Goal: Find contact information: Find contact information

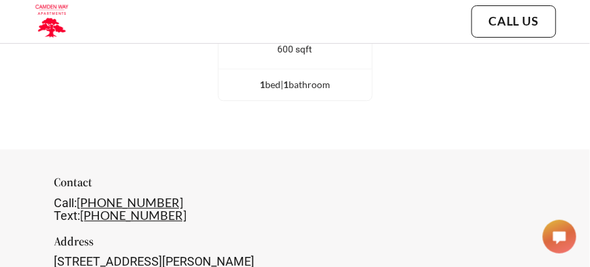
scroll to position [2205, 0]
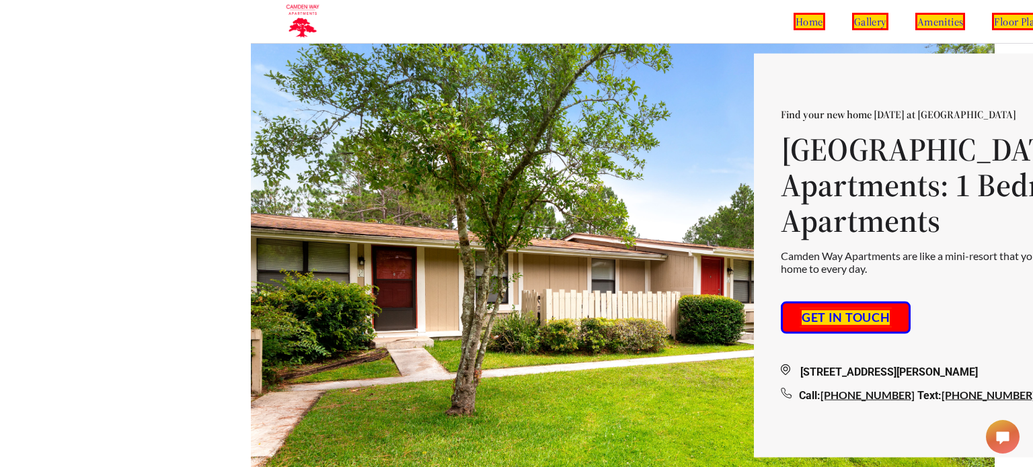
click at [589, 266] on link "Get in touch" at bounding box center [845, 318] width 93 height 19
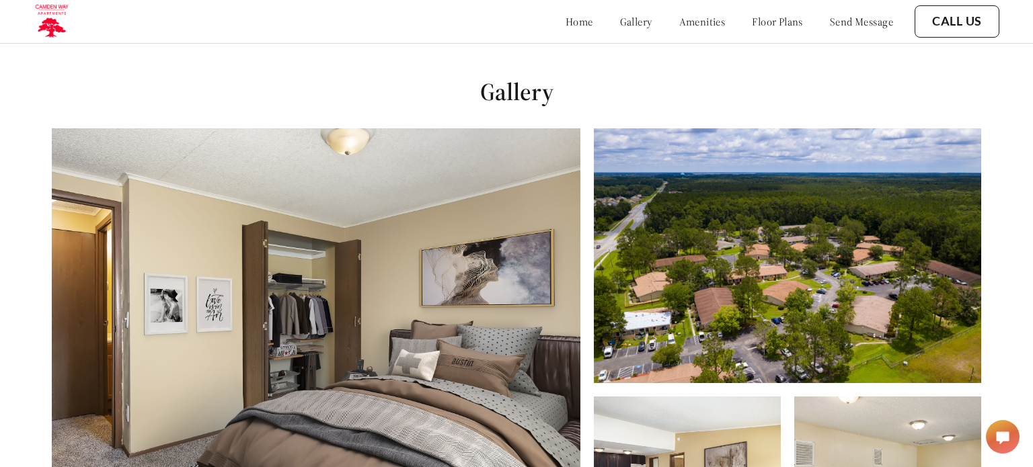
scroll to position [467, 0]
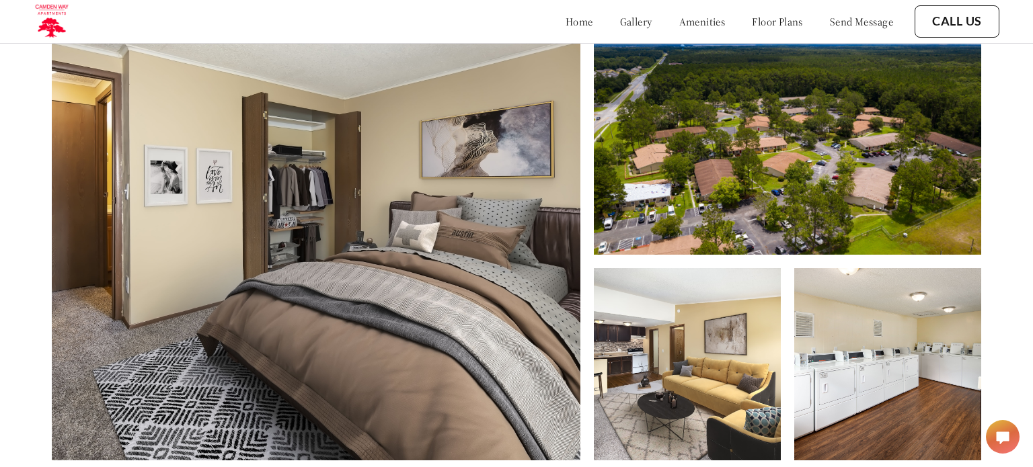
scroll to position [992, 0]
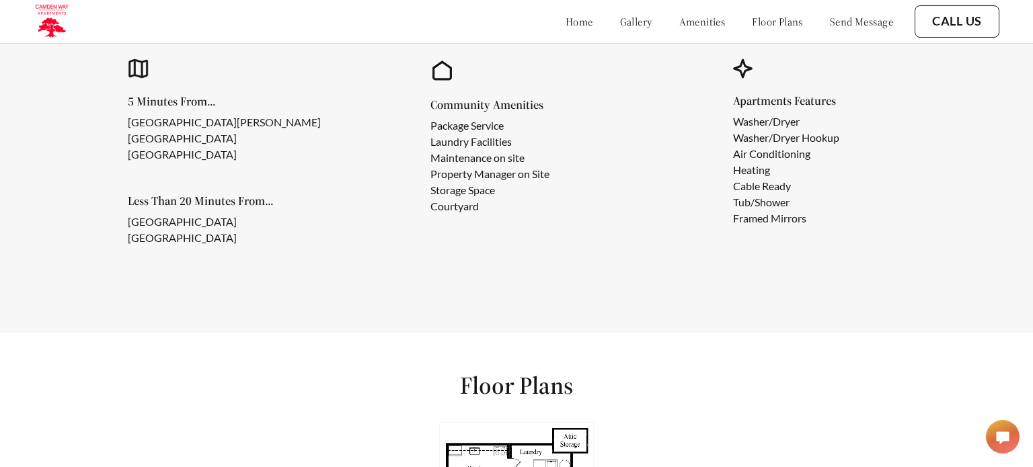
scroll to position [1643, 0]
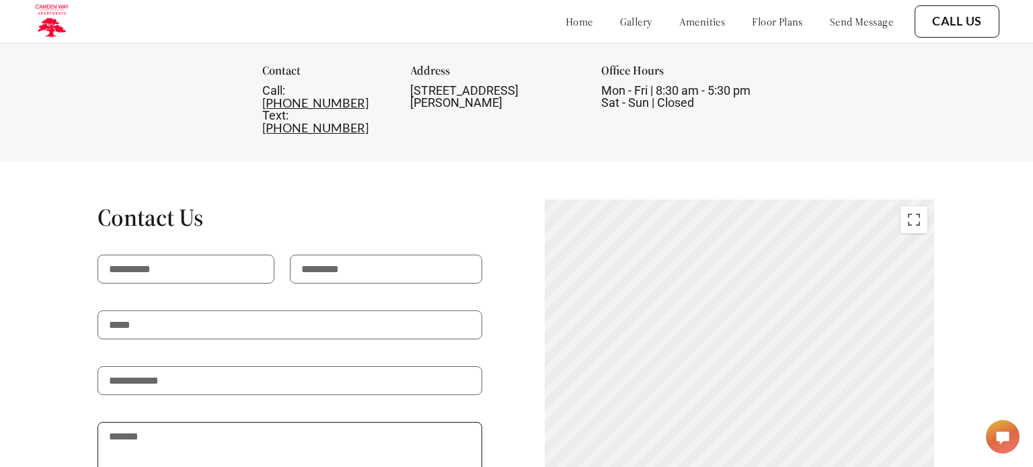
scroll to position [1890, 0]
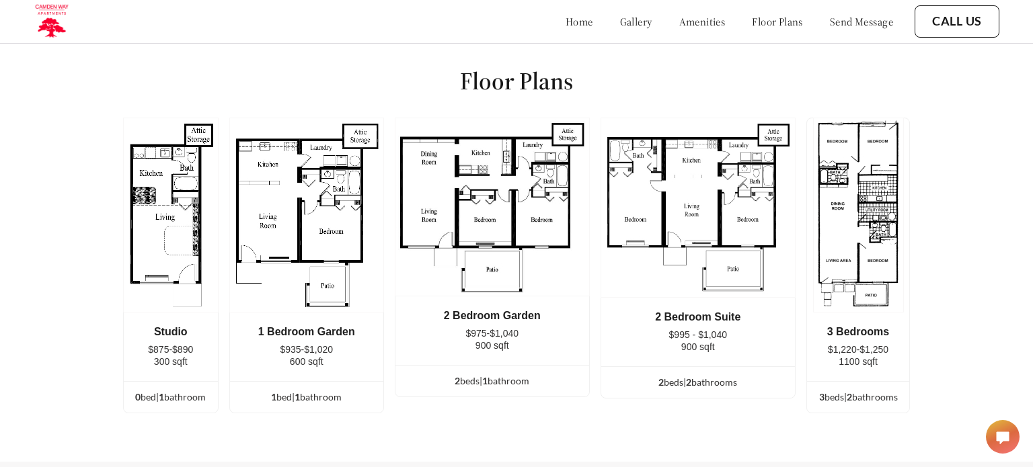
scroll to position [1508, 0]
